Goal: Transaction & Acquisition: Register for event/course

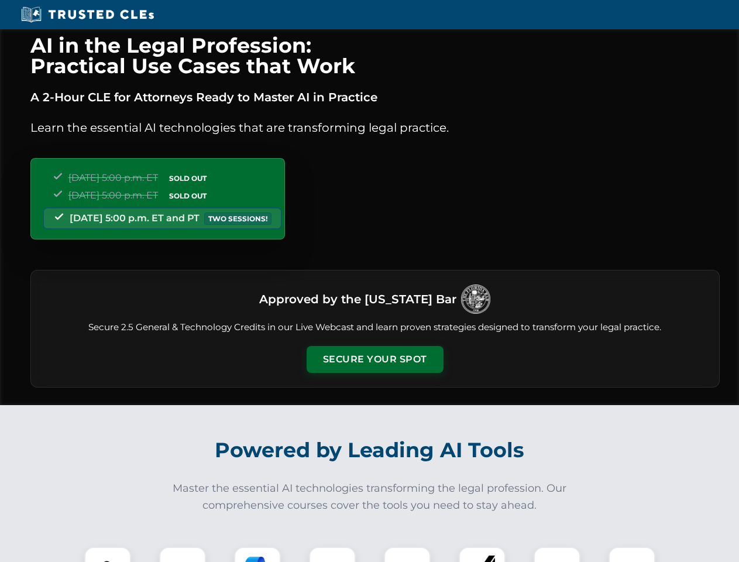
click at [375, 359] on button "Secure Your Spot" at bounding box center [375, 359] width 137 height 27
click at [108, 554] on img at bounding box center [108, 570] width 34 height 34
click at [183, 554] on div at bounding box center [182, 570] width 47 height 47
